Goal: Contribute content: Add original content to the website for others to see

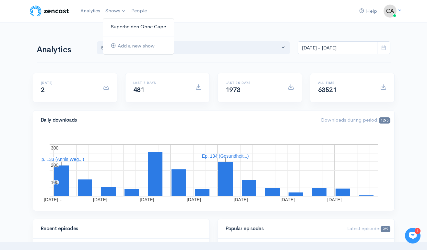
click at [122, 25] on link "Superhelden Ohne Cape" at bounding box center [138, 26] width 71 height 11
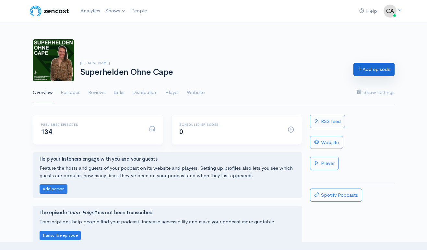
click at [377, 70] on link "Add episode" at bounding box center [374, 69] width 41 height 13
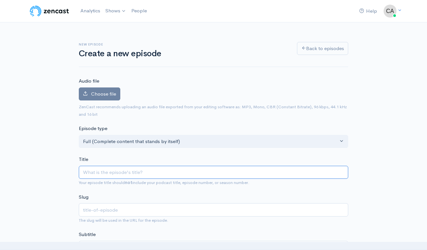
type input "G"
type input "g"
type input "Gin"
type input "gin"
type input "[PERSON_NAME]"
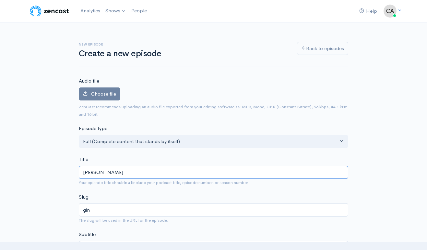
type input "[PERSON_NAME]"
type input "Ginas"
type input "ginas"
type input "[PERSON_NAME]"
type input "ginas-c"
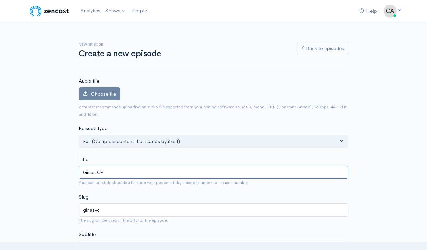
type input "Ginas CFS"
type input "ginas-cfs"
type input "Ginas CFS & M"
type input "ginas-cfs-m"
type input "Ginas CFS & Mi"
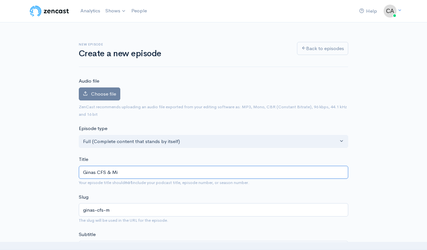
type input "ginas-cfs-mi"
type input "Ginas CFS & Mig"
type input "ginas-cfs-mig"
type input "Ginas CFS & Migr"
type input "ginas-cfs-migr"
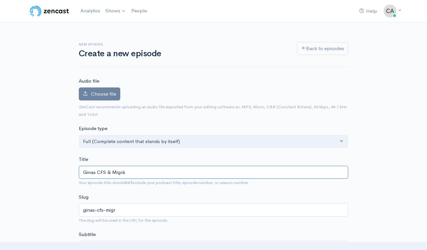
type input "Ginas CFS & Migrän"
type input "ginas-cfs-migran"
type input "Ginas CFS & Migräne"
type input "ginas-cfs-migrane"
type input "Ginas CFS & Migräne G"
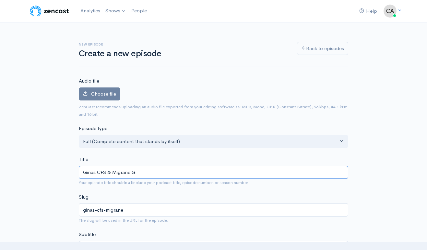
type input "ginas-cfs-migrane-g"
type input "Ginas CFS & Migräne Ge"
type input "ginas-cfs-migrane-ge"
type input "Ginas CFS & Migräne Gene"
type input "ginas-cfs-migrane-gene"
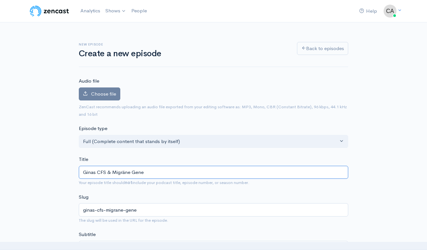
type input "Ginas CFS & Migräne Genes"
type input "ginas-cfs-migrane-genes"
type input "Ginas CFS & Migräne Genesu"
type input "ginas-cfs-migrane-genesu"
type input "Ginas CFS & Migräne Genesun"
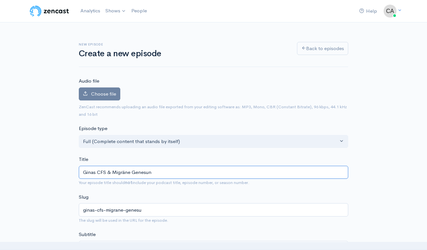
type input "ginas-cfs-migrane-genesun"
type input "Ginas CFS & Migräne Genesung"
type input "ginas-cfs-migrane-genesung"
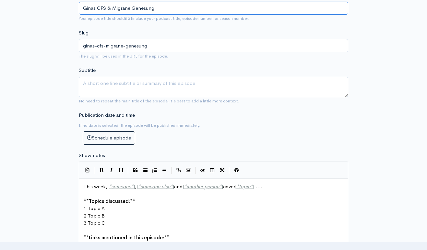
scroll to position [175, 0]
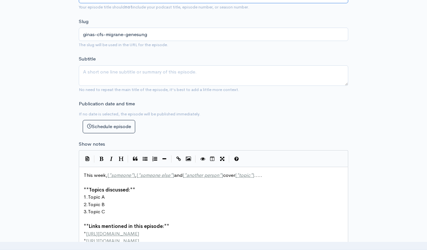
type input "Ginas CFS & Migräne Genesung"
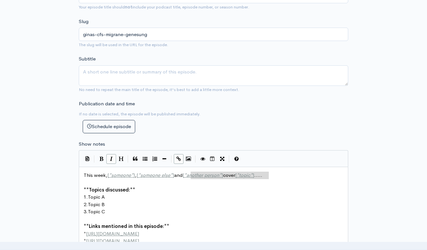
scroll to position [0, 185]
drag, startPoint x: 277, startPoint y: 177, endPoint x: 147, endPoint y: 171, distance: 129.6
type textarea "In dieser Episode erzählt uns [PERSON_NAME], wie sie bereits mit 21 Jahren an C…"
type textarea "Zeite"
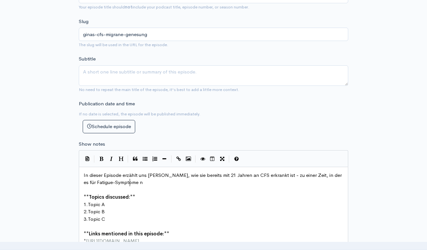
scroll to position [0, 79]
type textarea ", in der es für Fatigue-Symptome noch gar keine wirkliche Anlaufste"
type textarea "ufs"
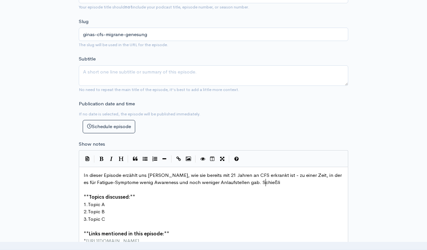
type textarea "wenig Awareness und noch weniger Anlaufstellen gab. Schießlich"
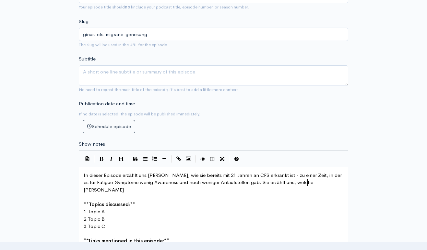
type textarea "ie erzählt uns, welche [PERSON_NAME]"
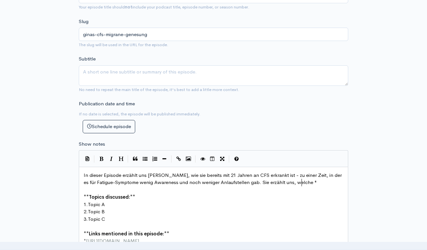
scroll to position [0, 5]
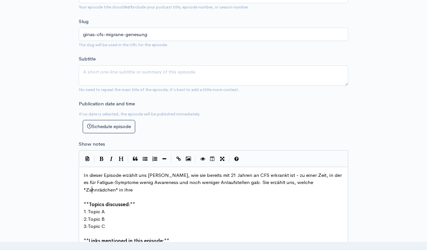
type textarea ""Zahnrädchen" in ihrer"
type textarea "auf ihrem Genesungsweg eini"
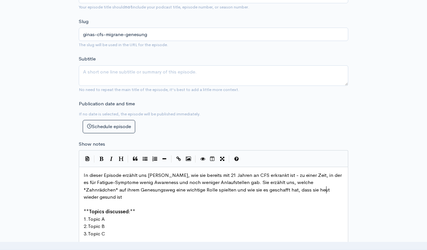
scroll to position [0, 190]
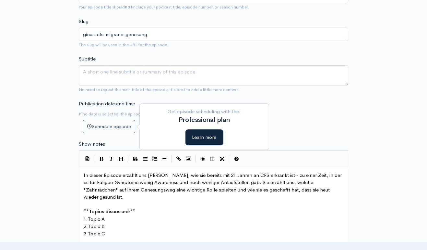
type textarea "e wichtige Rolle spielten und wie sie es geschafft hat, dass sie heut wieder ge…"
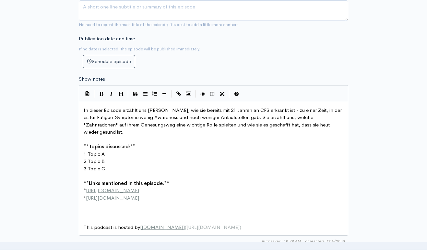
scroll to position [245, 0]
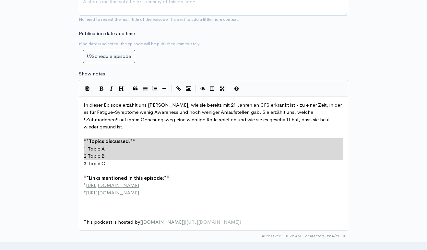
type textarea "**Topics discussed:** 1. Topic A 2. Topic B 3. Topic C"
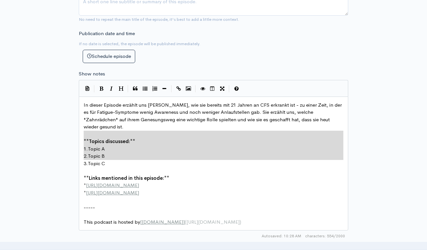
drag, startPoint x: 115, startPoint y: 162, endPoint x: 67, endPoint y: 131, distance: 56.5
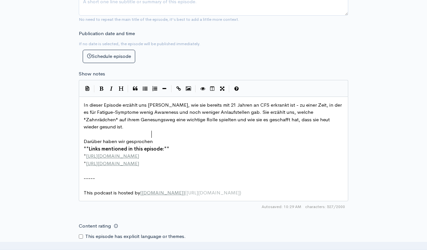
type textarea "Darüber haben wir gesprochen:"
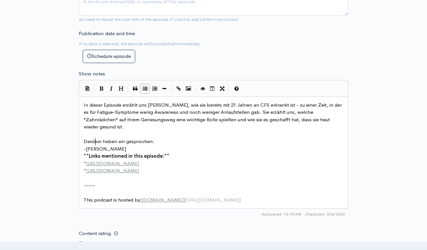
type textarea "- [PERSON_NAME]"
type textarea "Md"
type textarea "ediationen von [PERSON_NAME]"
type textarea "spez"
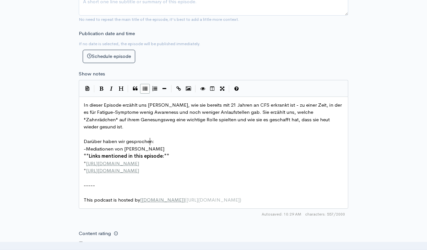
type textarea "nza"
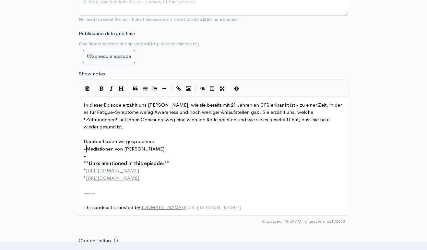
scroll to position [0, 4]
type textarea "-"
type textarea "Buch von [PERSON_NAME]: Mind over Medicine"
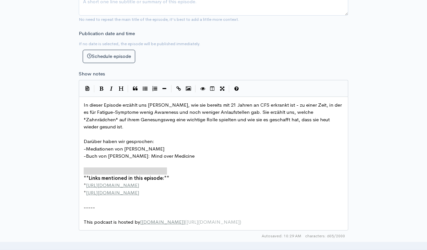
drag, startPoint x: 172, startPoint y: 170, endPoint x: 82, endPoint y: 172, distance: 89.6
type textarea "Kontakt:"
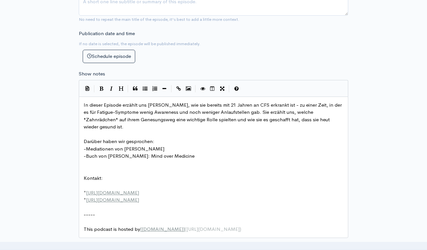
click at [84, 175] on span "Kontakt:" at bounding box center [93, 178] width 19 height 6
type textarea "**"
type textarea "* [URL][DOMAIN_NAME] * [URL][DOMAIN_NAME]"
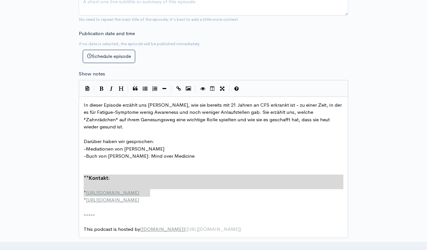
drag, startPoint x: 169, startPoint y: 195, endPoint x: 84, endPoint y: 181, distance: 86.0
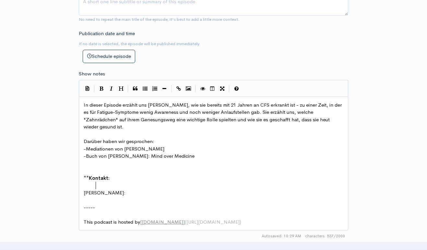
type textarea "[PERSON_NAME]:,"
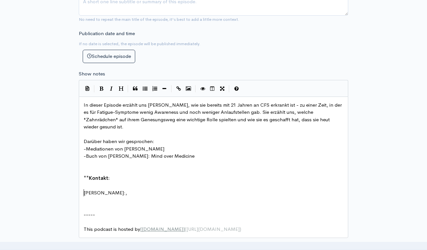
scroll to position [0, 0]
type textarea "IG:"
paste textarea
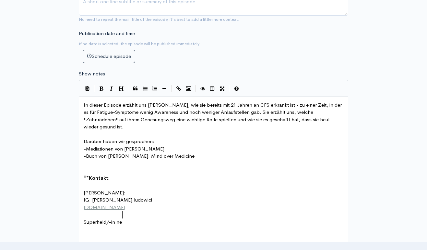
type textarea "Superheld/-in nen"
type textarea "nen Ohne Cape"
type textarea "IG: superheldenohnecape"
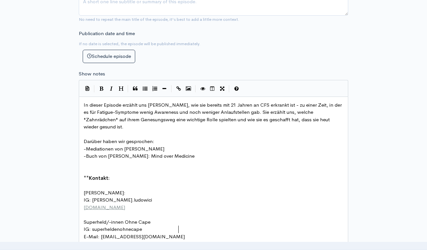
type textarea "E-Mail: [EMAIL_ADDRESS][DOMAIN_NAME]"
click at [107, 167] on pre "​" at bounding box center [213, 170] width 263 height 7
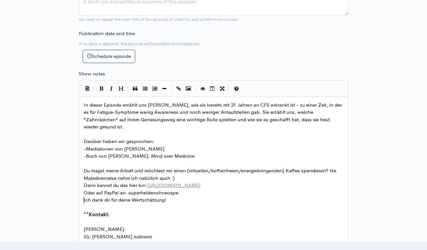
click at [126, 211] on pre "** Kontakt:" at bounding box center [213, 214] width 263 height 7
type textarea "**"
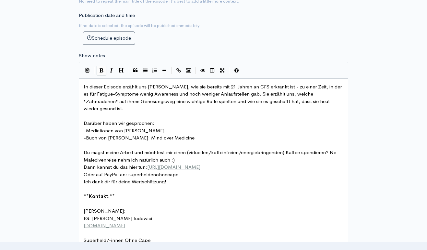
scroll to position [280, 0]
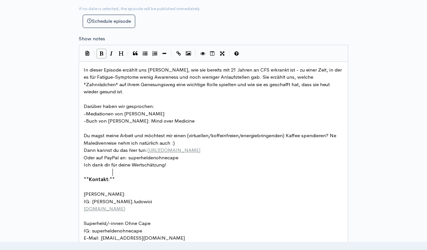
click at [287, 84] on span "In dieser Episode erzählt uns [PERSON_NAME], wie sie bereits mit 21 Jahren an C…" at bounding box center [214, 81] width 260 height 28
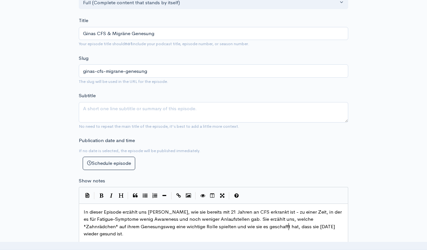
scroll to position [35, 0]
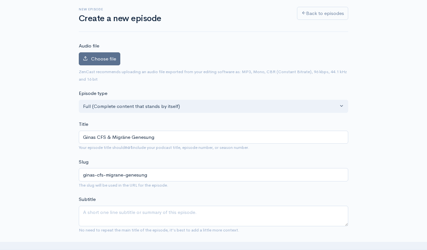
type textarea "e"
click at [97, 53] on label "Choose file" at bounding box center [100, 58] width 42 height 13
click at [0, 0] on input "Choose file" at bounding box center [0, 0] width 0 height 0
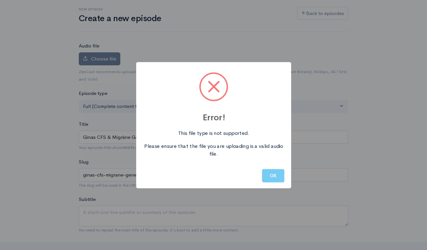
click at [274, 175] on button "OK" at bounding box center [273, 175] width 22 height 13
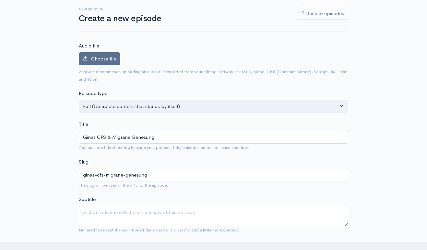
click at [107, 59] on span "Choose file" at bounding box center [103, 58] width 25 height 6
click at [0, 0] on input "Choose file" at bounding box center [0, 0] width 0 height 0
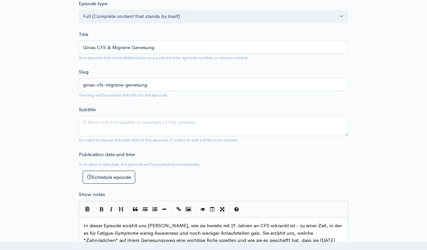
scroll to position [140, 0]
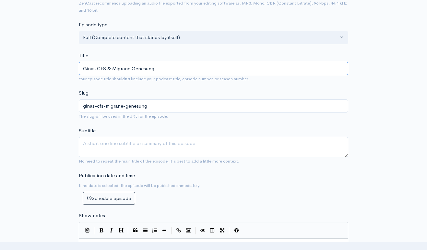
click at [107, 64] on input "Ginas CFS & Migräne Genesung" at bounding box center [214, 68] width 270 height 13
click at [133, 67] on input "Ginas CFS- & Migräne Genesung" at bounding box center [214, 68] width 270 height 13
type input "[PERSON_NAME] CFS- & Migräne enesung"
type input "ginas-cfs-migrane-enesung"
type input "Ginas CFS- & Migräneenesung"
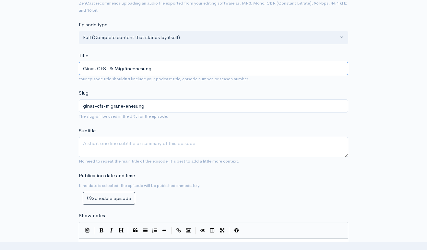
type input "ginas-cfs-migraneenesung"
type input "[PERSON_NAME] CFS- & Migräne-enesung"
type input "ginas-cfs-migrane-enesung"
type input "[PERSON_NAME] CFS- & Migräne-Genesung"
type input "ginas-cfs-migrane-genesung"
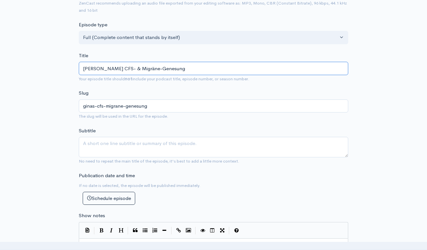
type input "[PERSON_NAME] CFS- & Migräne-Genesung"
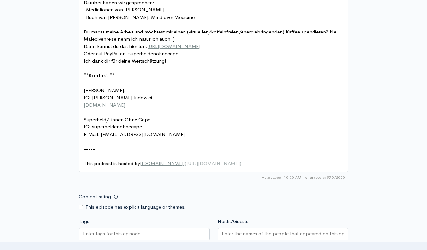
scroll to position [561, 0]
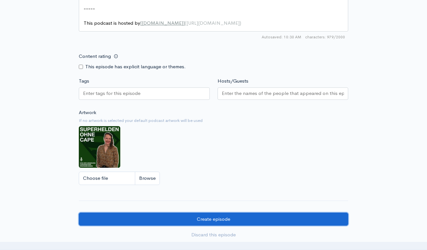
click at [246, 212] on input "Create episode" at bounding box center [214, 218] width 270 height 13
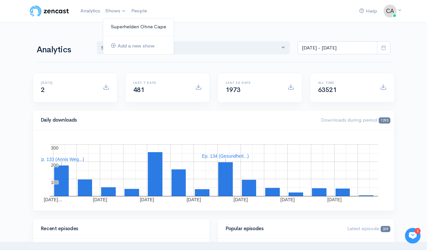
click at [122, 25] on link "Superhelden Ohne Cape" at bounding box center [138, 26] width 71 height 11
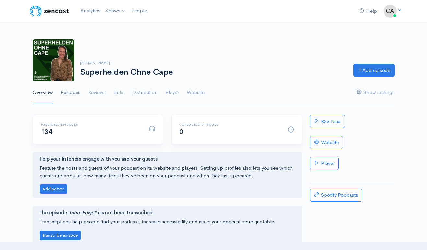
click at [72, 92] on link "Episodes" at bounding box center [71, 92] width 20 height 23
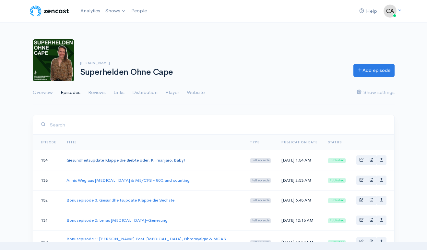
click at [105, 161] on link "Gesundheitsupdate Klappe die Siebte oder: Kilimanjaro, Baby!" at bounding box center [126, 160] width 119 height 6
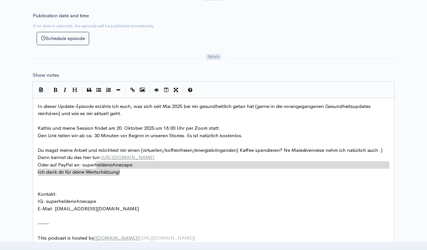
scroll to position [22, 82]
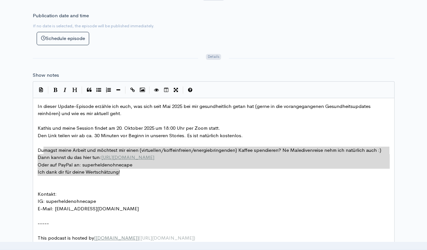
type textarea "Du magst meine Arbeit und möchtest mir einen (virtuellen/koffeinfreien/energieb…"
drag, startPoint x: 131, startPoint y: 167, endPoint x: 36, endPoint y: 145, distance: 97.9
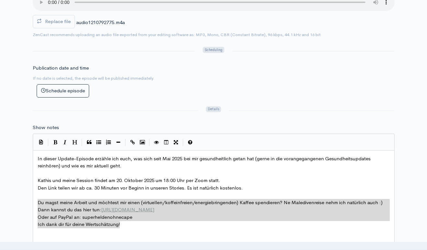
scroll to position [245, 0]
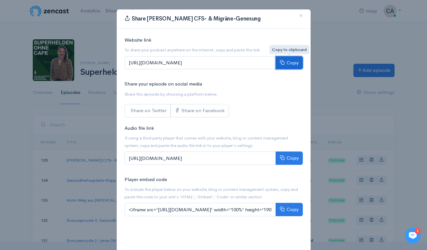
click at [294, 63] on button "Copy" at bounding box center [289, 62] width 27 height 13
click at [304, 18] on button "×" at bounding box center [300, 16] width 19 height 18
